Goal: Find specific page/section: Find specific page/section

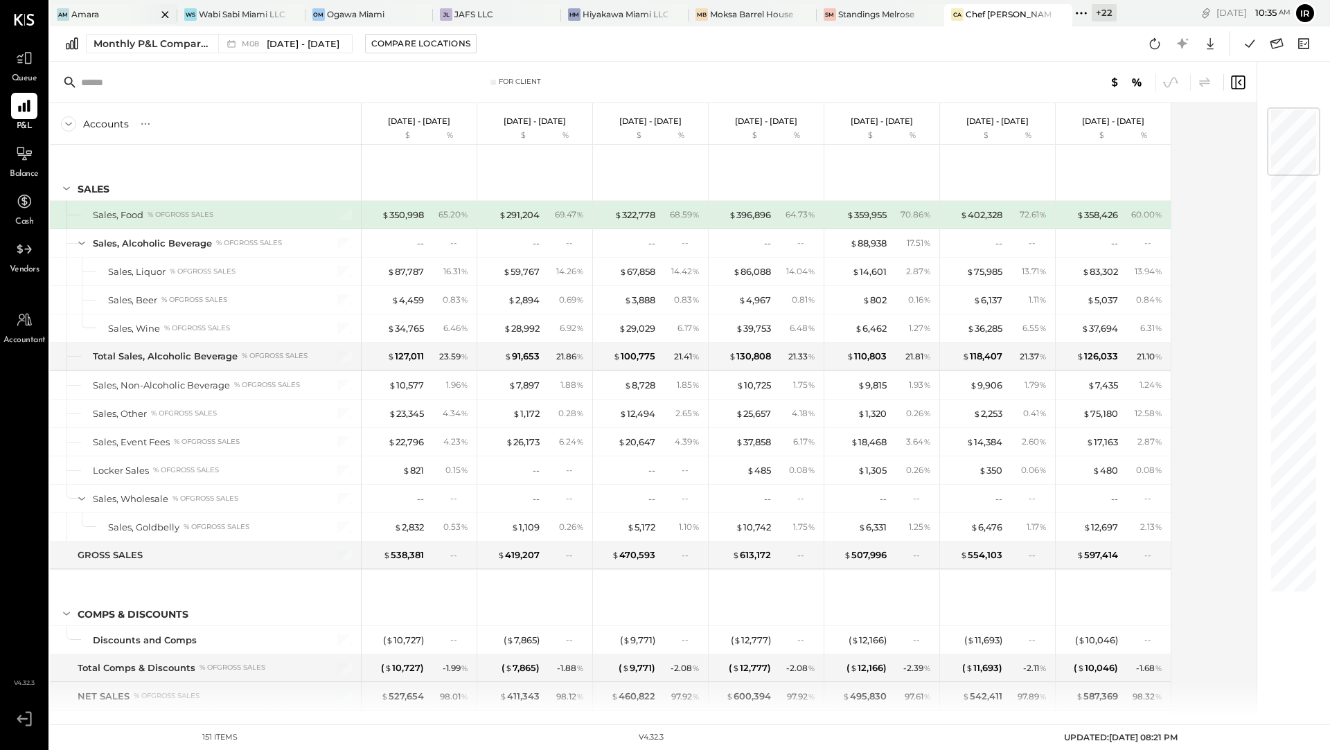
click at [94, 12] on div "Amara" at bounding box center [85, 14] width 28 height 12
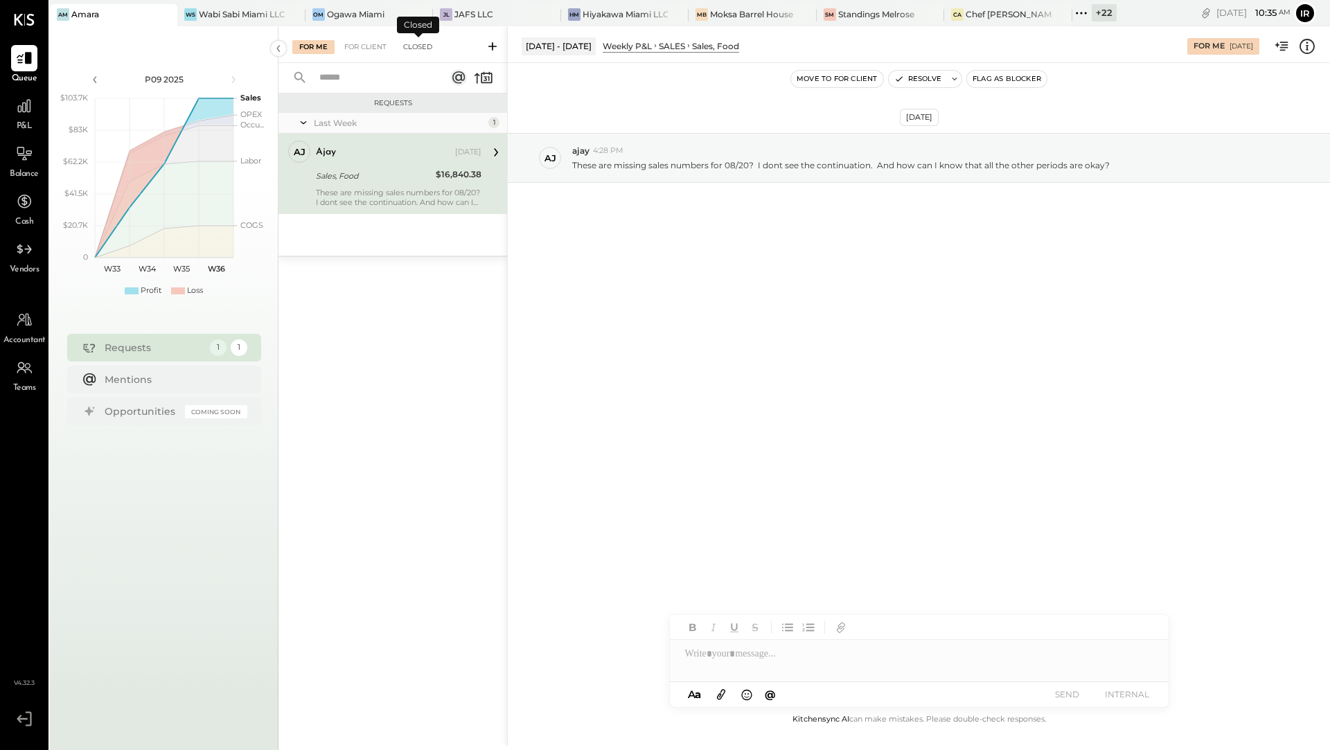
click at [420, 44] on div "Closed" at bounding box center [417, 47] width 43 height 14
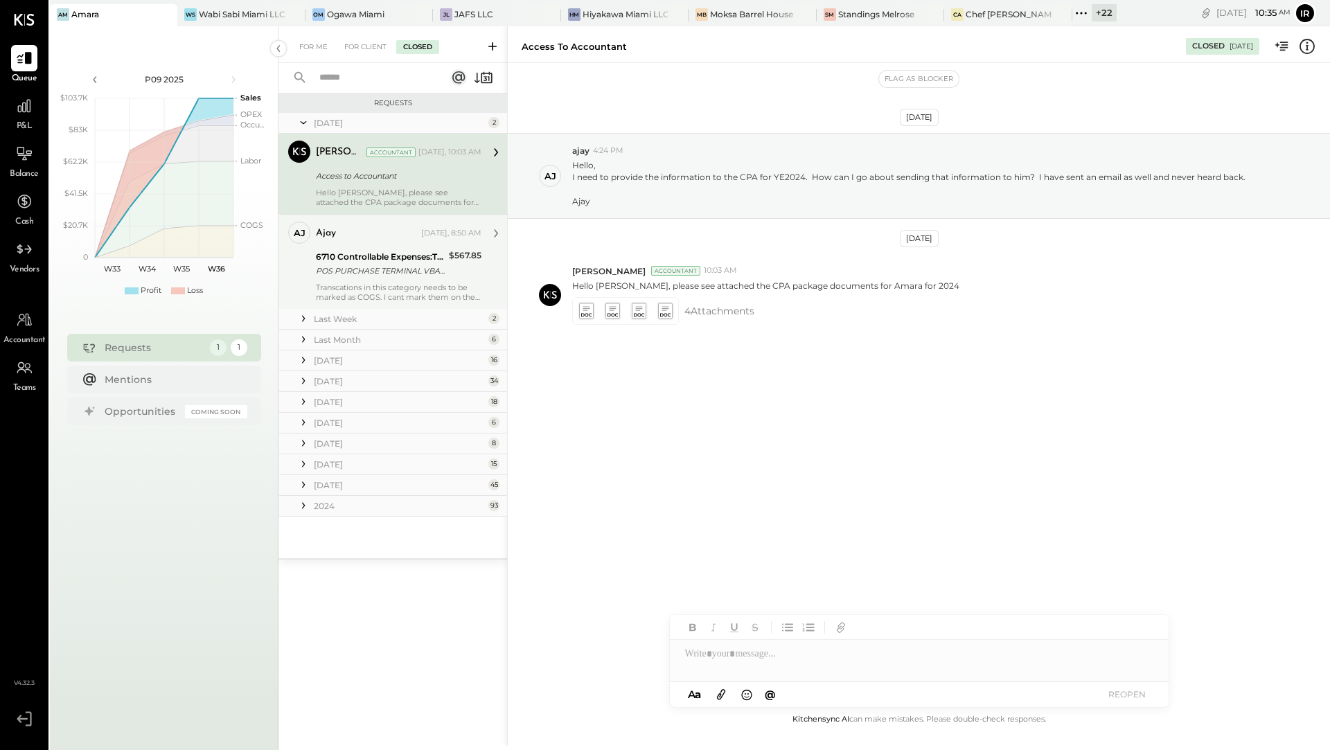
click at [405, 243] on div "ajay [DATE], 8:50 AM" at bounding box center [399, 234] width 166 height 24
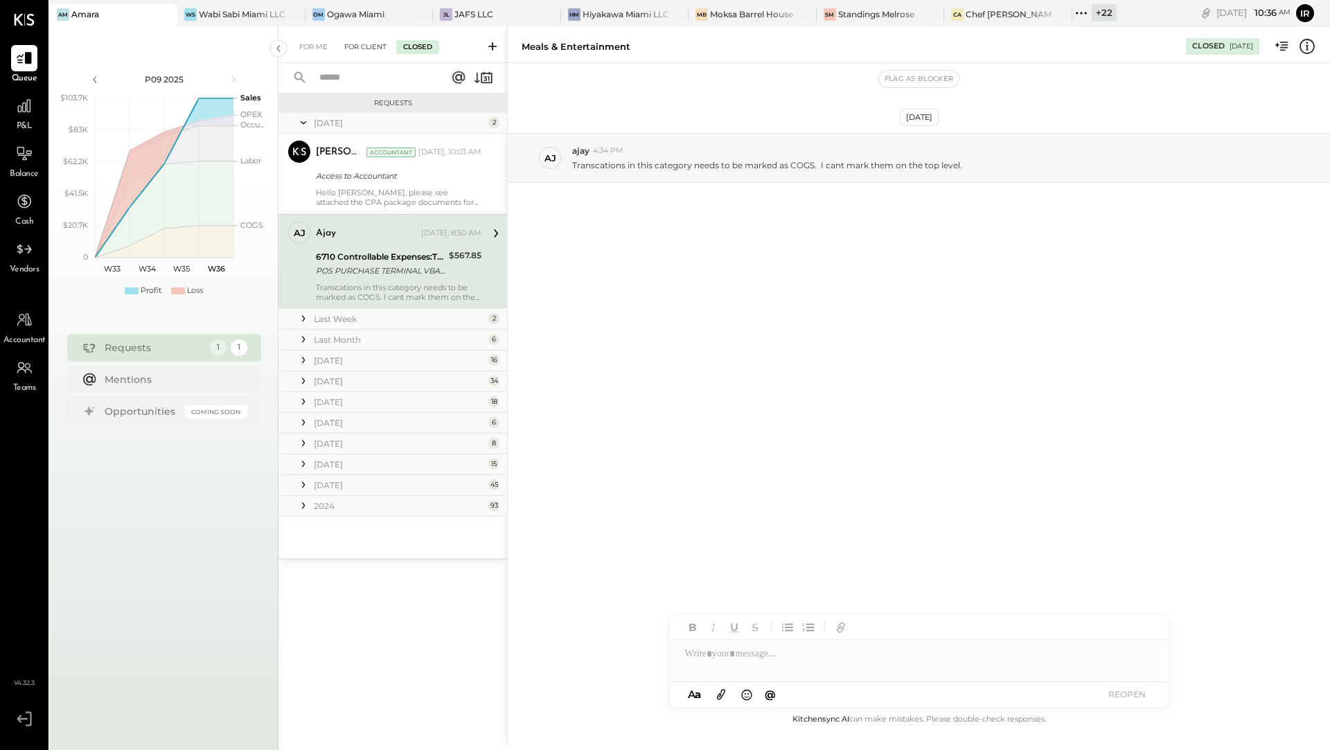
click at [357, 50] on div "For Client" at bounding box center [365, 47] width 56 height 14
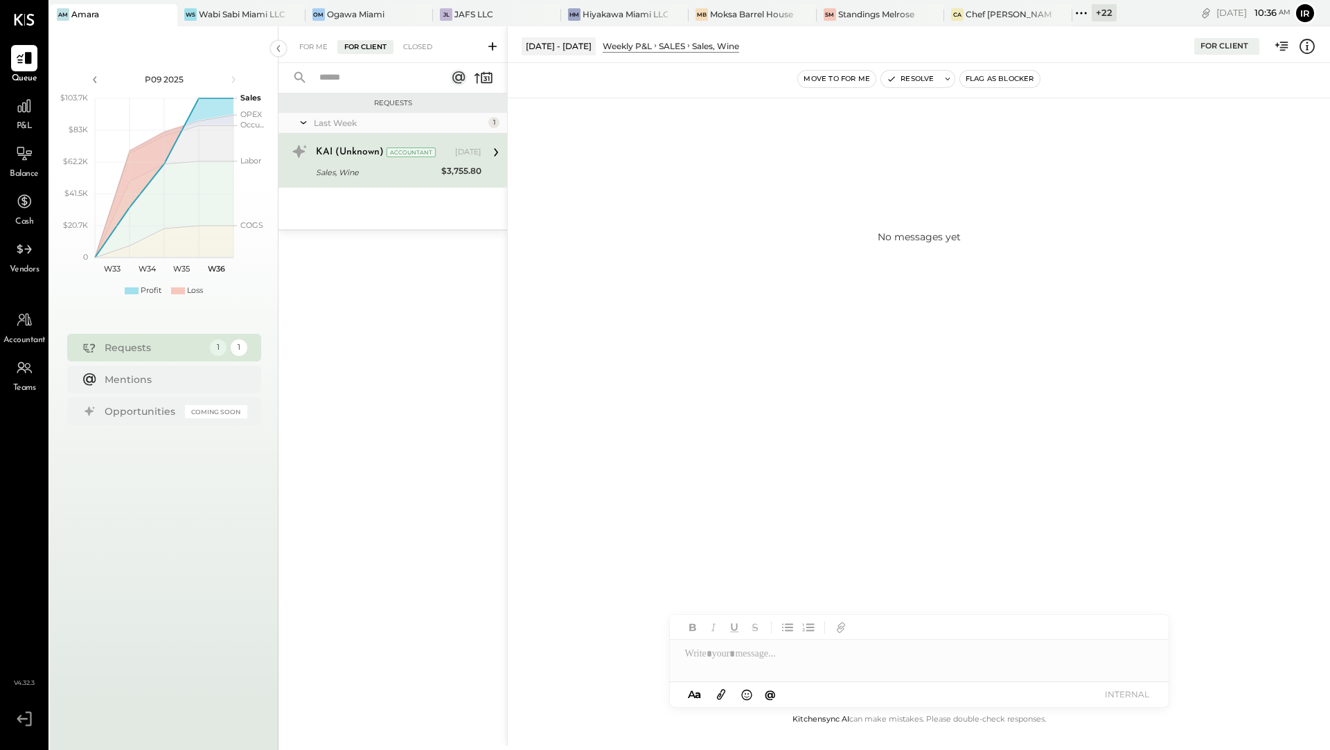
click at [308, 55] on div "For Me For Client Closed" at bounding box center [393, 44] width 229 height 37
click at [309, 46] on div "For Me" at bounding box center [313, 47] width 42 height 14
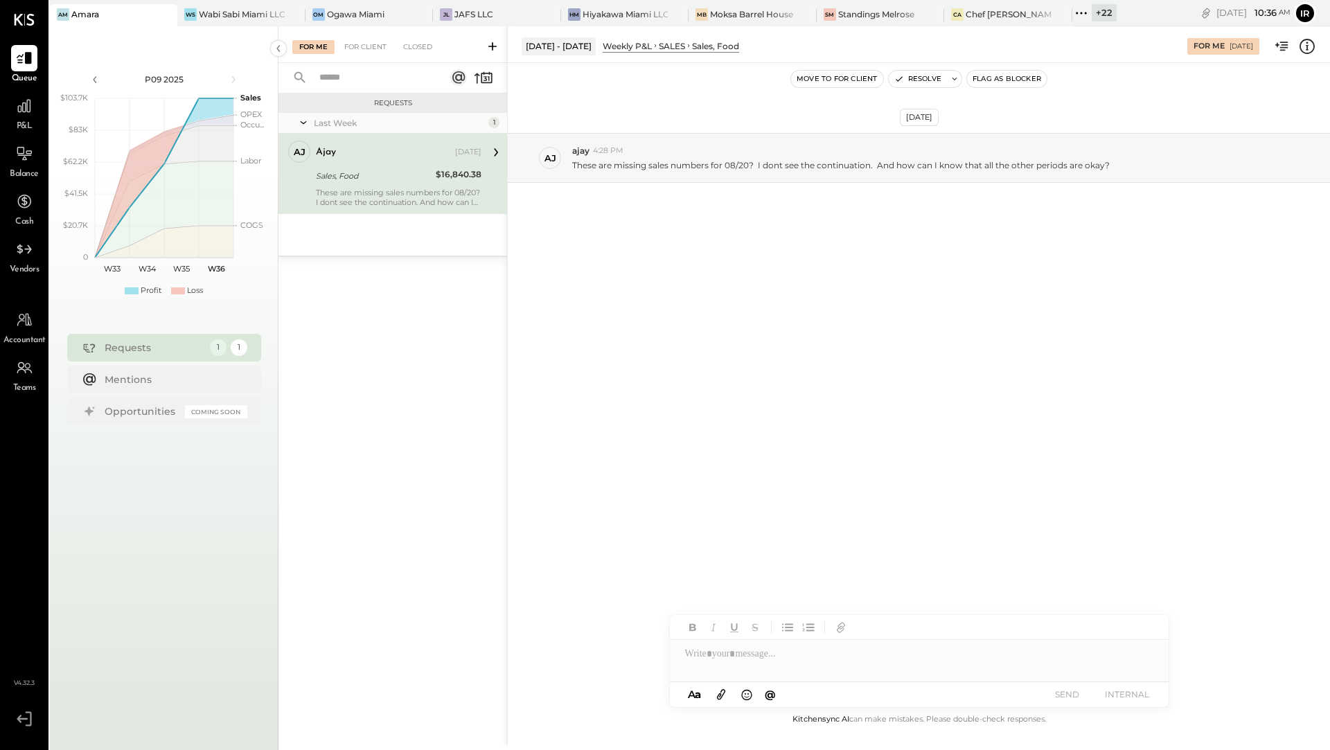
drag, startPoint x: 562, startPoint y: 136, endPoint x: 562, endPoint y: 100, distance: 36.7
click at [562, 132] on div "[DATE] aj ajay 4:28 PM These are missing sales numbers for 08/20? I dont see th…" at bounding box center [919, 192] width 822 height 189
click at [236, 17] on div "Wabi Sabi Miami LLC" at bounding box center [241, 14] width 85 height 12
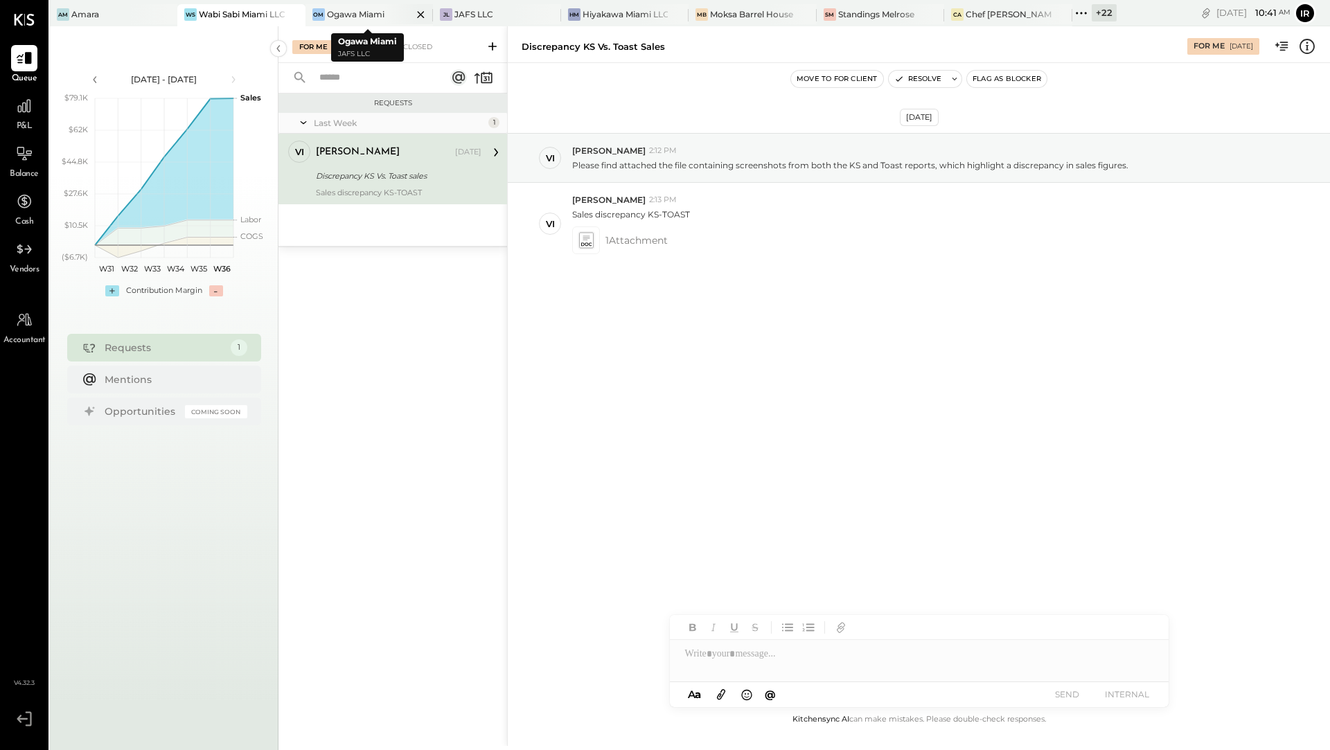
click at [342, 10] on div "Ogawa Miami" at bounding box center [356, 14] width 58 height 12
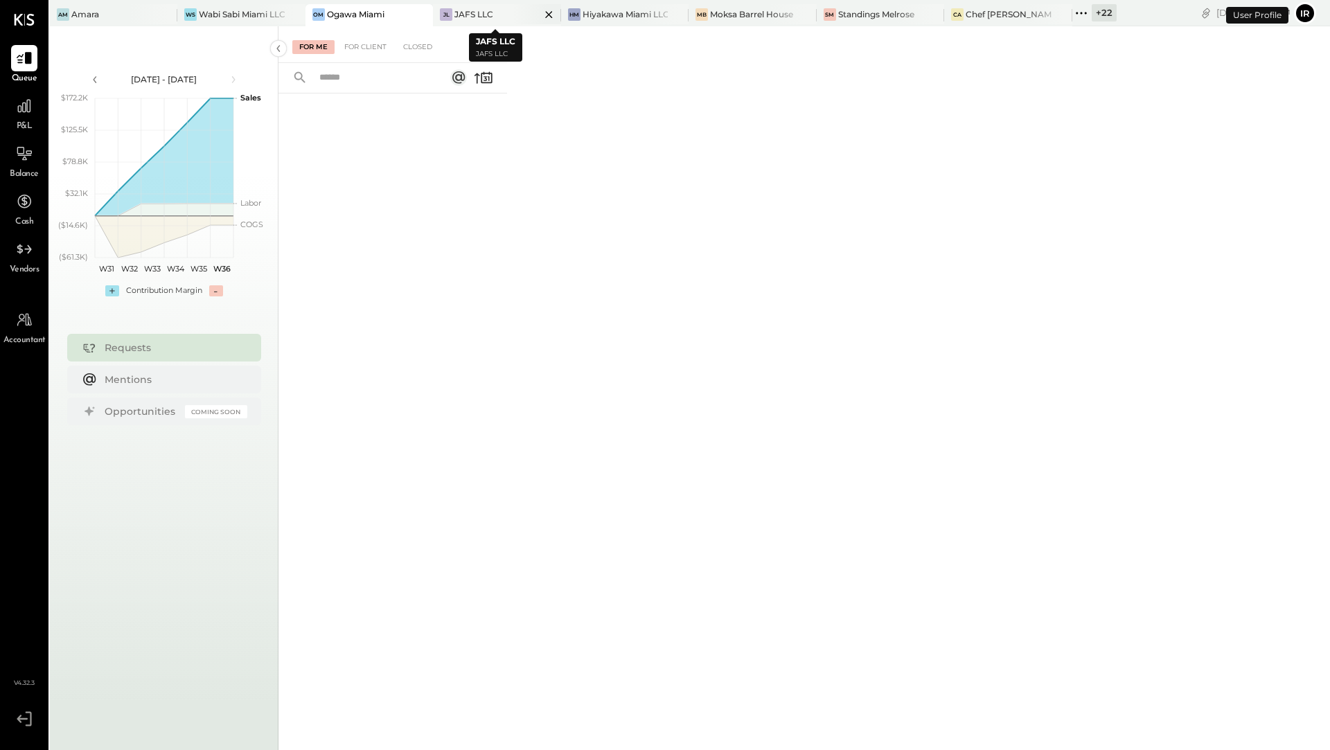
click at [447, 14] on div "JL" at bounding box center [446, 14] width 12 height 12
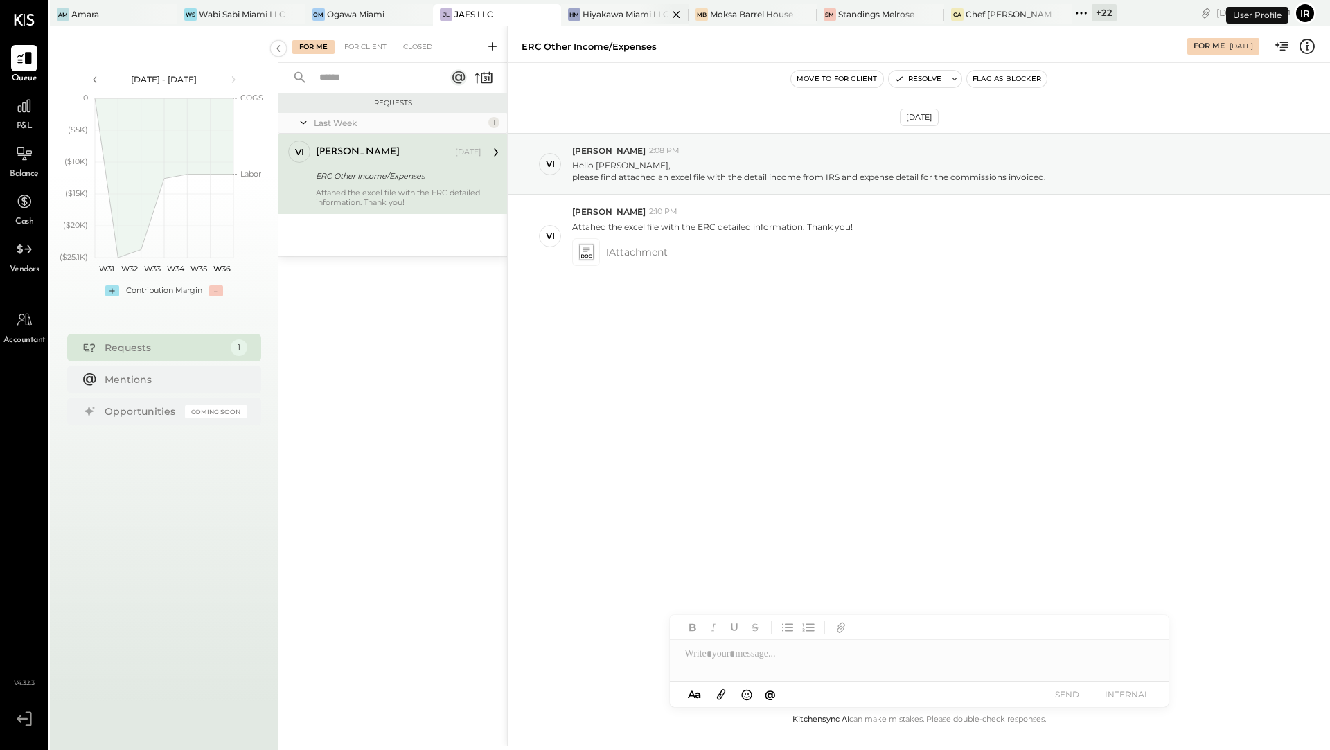
click at [621, 15] on div "Hiyakawa Miami LLC" at bounding box center [625, 14] width 85 height 12
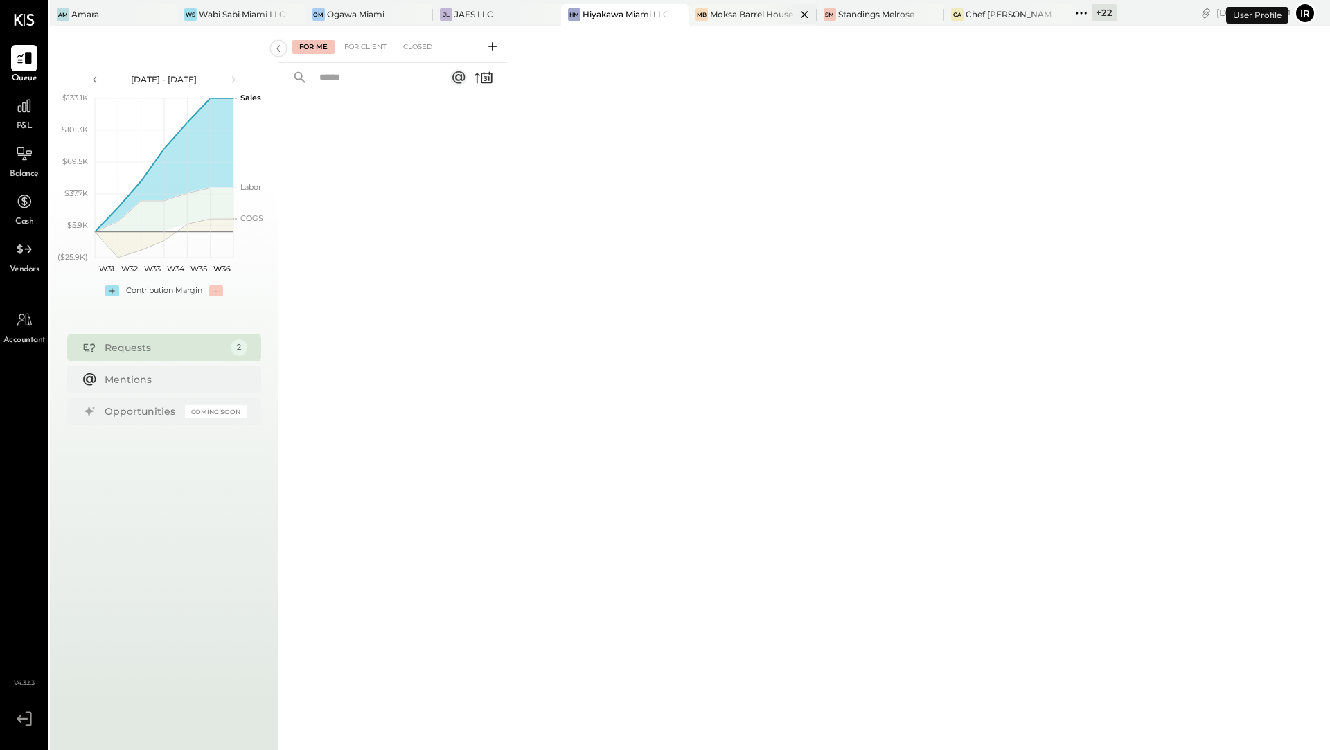
click at [745, 11] on div "Moksa Barrel House" at bounding box center [751, 14] width 83 height 12
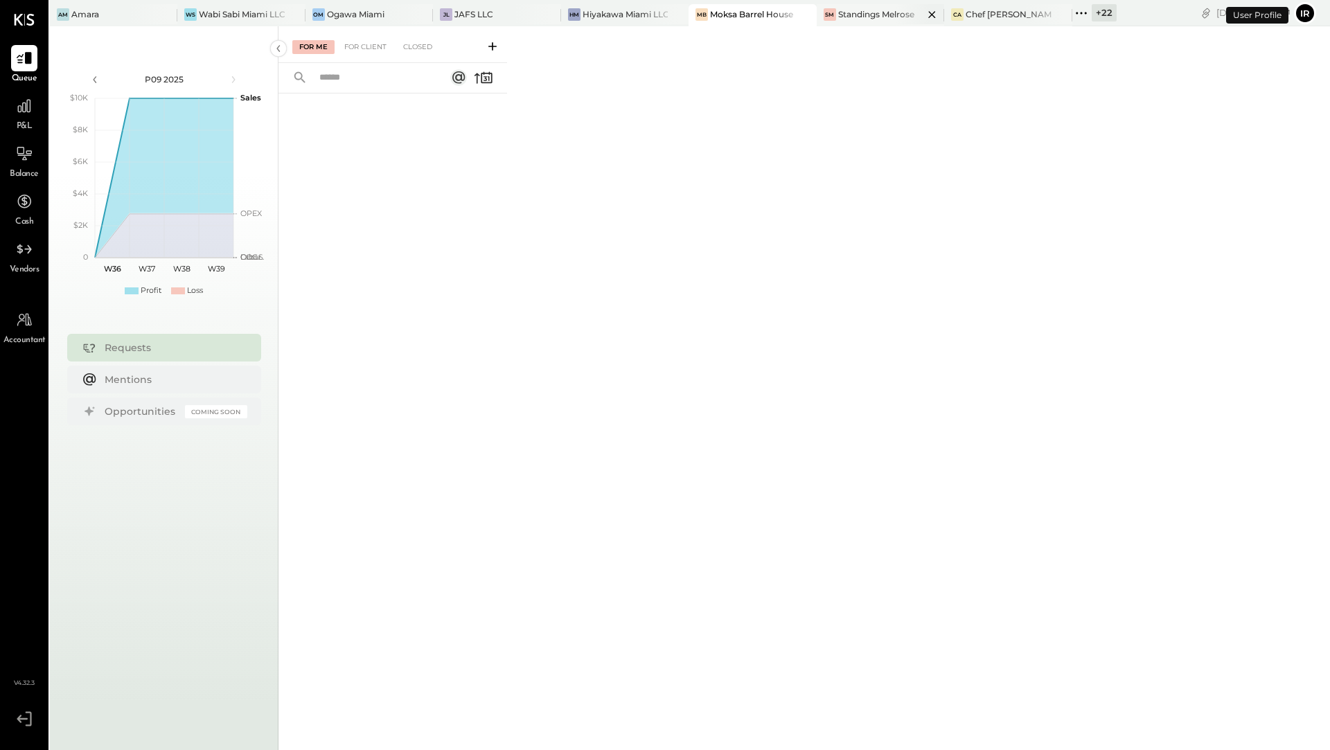
click at [869, 21] on div "SM Standings Melrose" at bounding box center [880, 15] width 127 height 22
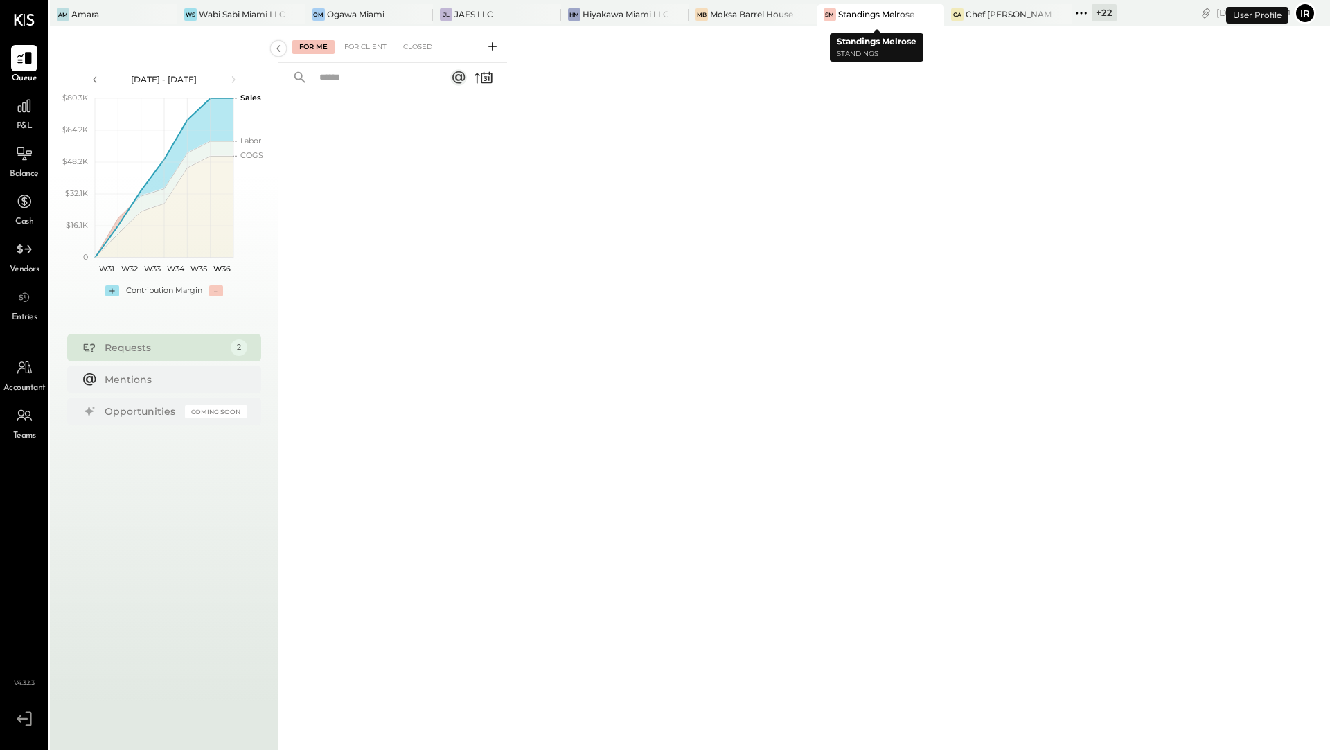
click at [924, 13] on icon at bounding box center [932, 14] width 17 height 17
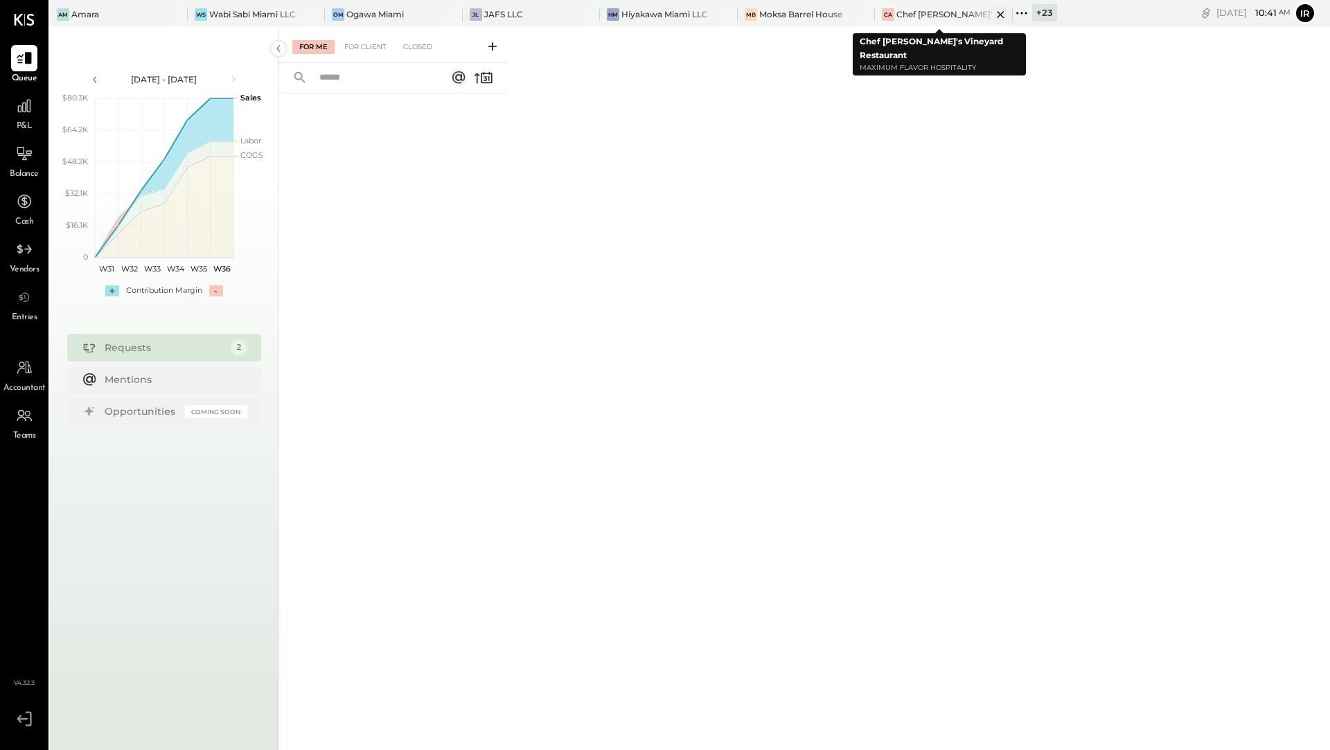
click at [924, 13] on div "Chef [PERSON_NAME]'s Vineyard Restaurant" at bounding box center [944, 14] width 96 height 12
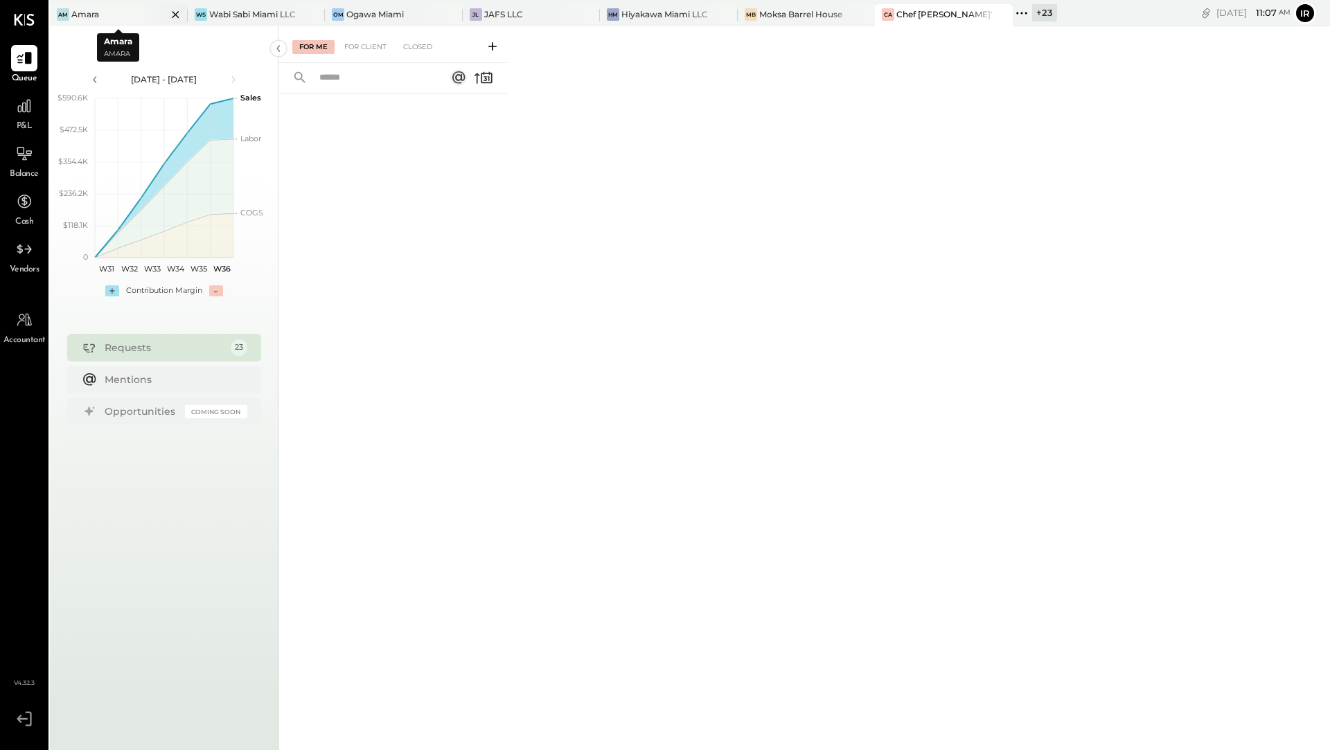
click at [136, 12] on div "Am Amara" at bounding box center [108, 14] width 117 height 12
